Goal: Find specific page/section: Find specific page/section

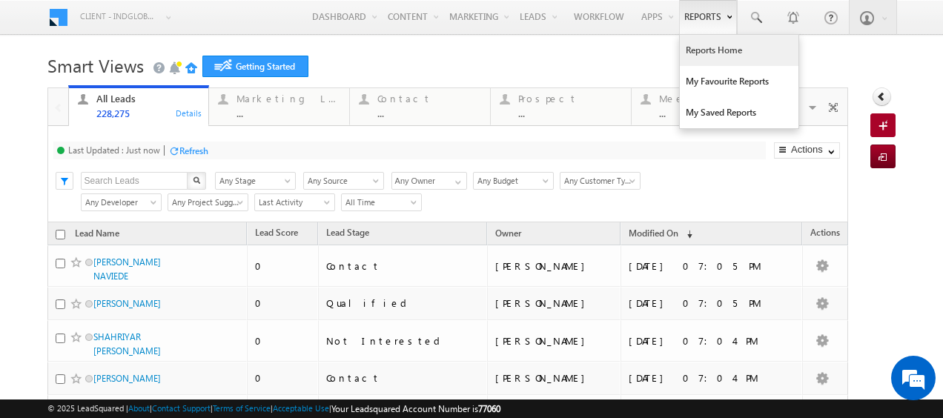
click at [709, 41] on link "Reports Home" at bounding box center [739, 50] width 119 height 31
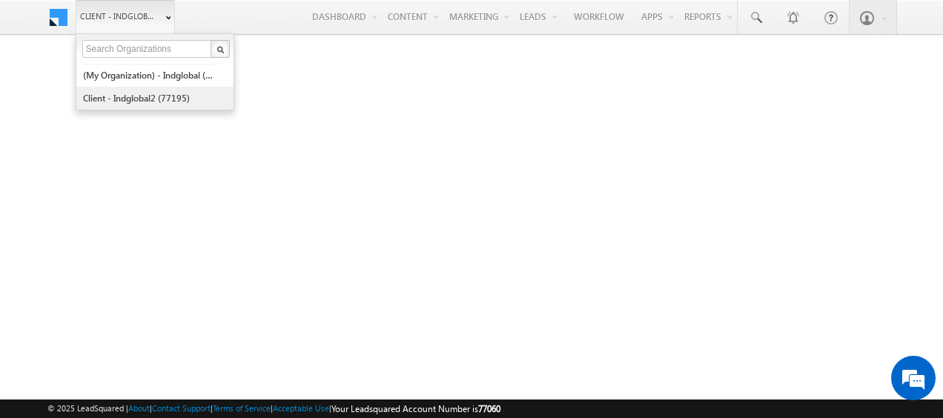
click at [145, 102] on link "Client - indglobal2 (77195)" at bounding box center [150, 98] width 136 height 23
